Goal: Find specific page/section: Find specific page/section

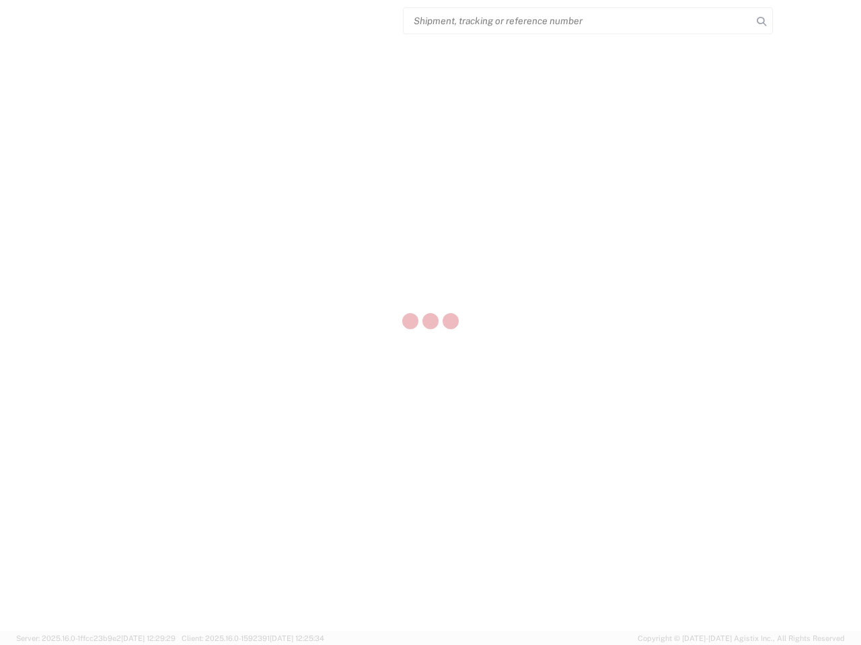
select select "US"
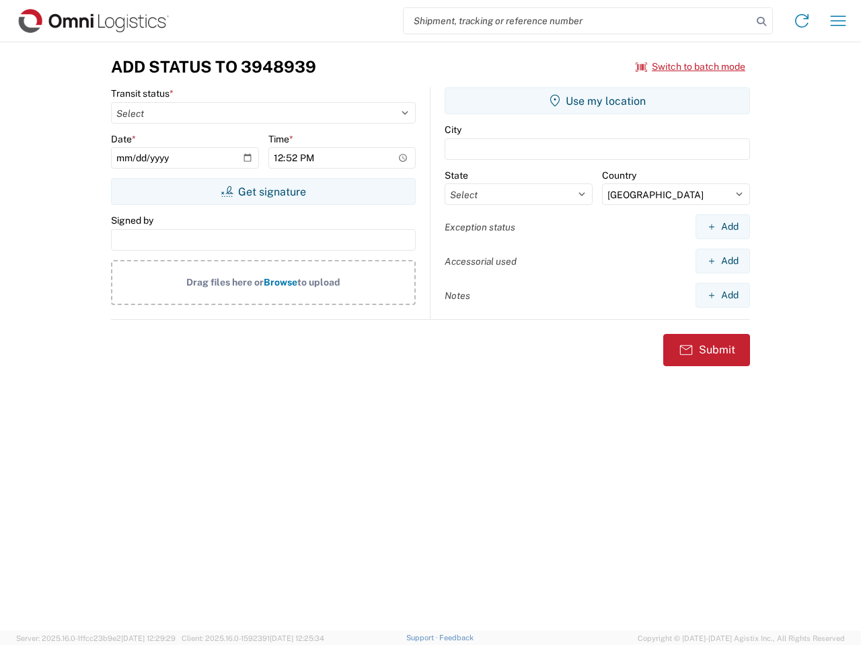
click at [578, 21] on input "search" at bounding box center [577, 21] width 348 height 26
click at [761, 22] on icon at bounding box center [761, 21] width 19 height 19
click at [801, 21] on icon at bounding box center [802, 21] width 22 height 22
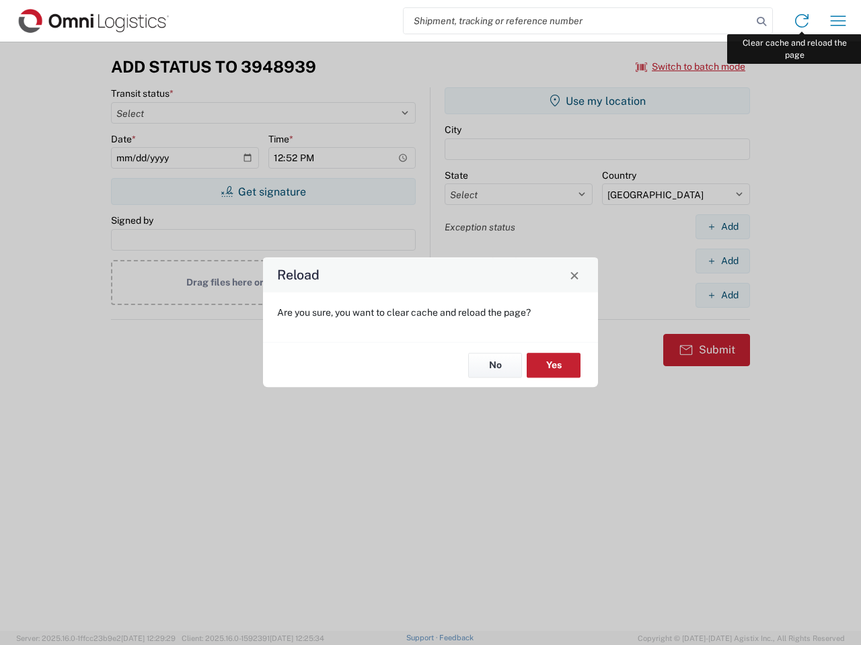
click at [838, 21] on div "Reload Are you sure, you want to clear cache and reload the page? No Yes" at bounding box center [430, 322] width 861 height 645
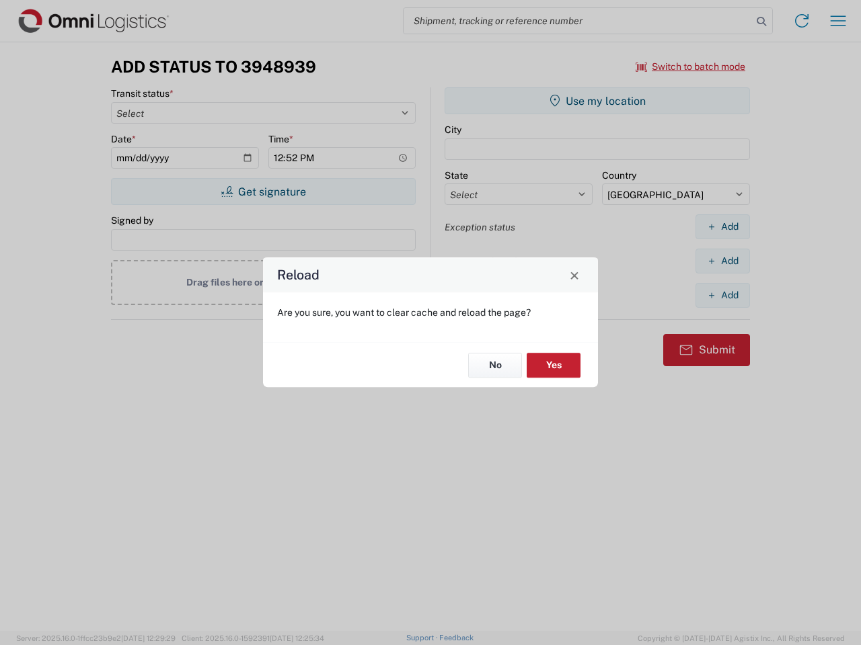
click at [691, 67] on div "Reload Are you sure, you want to clear cache and reload the page? No Yes" at bounding box center [430, 322] width 861 height 645
click at [263, 192] on div "Reload Are you sure, you want to clear cache and reload the page? No Yes" at bounding box center [430, 322] width 861 height 645
click at [597, 101] on div "Reload Are you sure, you want to clear cache and reload the page? No Yes" at bounding box center [430, 322] width 861 height 645
click at [722, 227] on div "Reload Are you sure, you want to clear cache and reload the page? No Yes" at bounding box center [430, 322] width 861 height 645
click at [722, 261] on div "Reload Are you sure, you want to clear cache and reload the page? No Yes" at bounding box center [430, 322] width 861 height 645
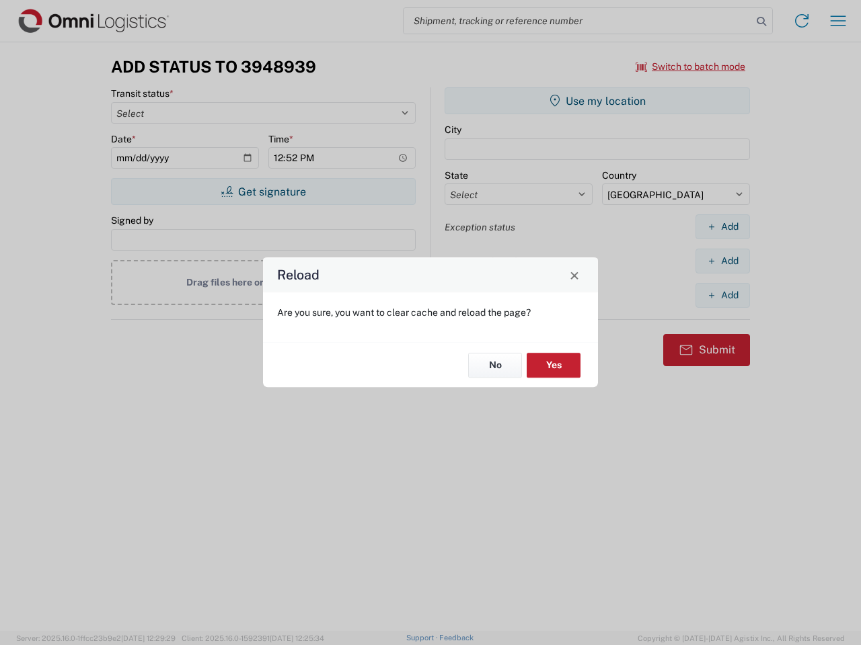
click at [722, 295] on div "Reload Are you sure, you want to clear cache and reload the page? No Yes" at bounding box center [430, 322] width 861 height 645
